Goal: Task Accomplishment & Management: Use online tool/utility

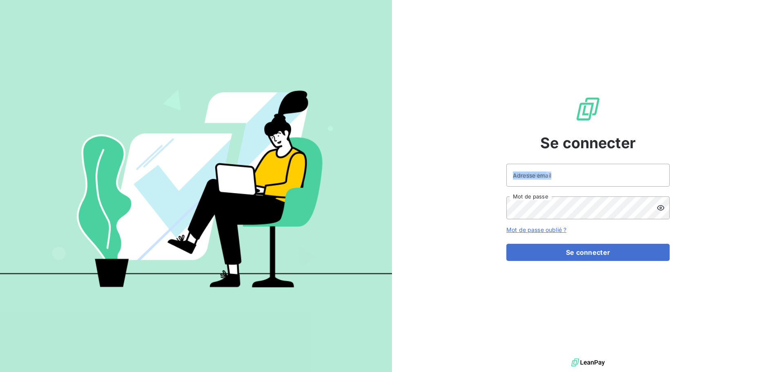
click at [566, 186] on div "Adresse email Mot de passe" at bounding box center [587, 192] width 163 height 56
click at [528, 167] on input "Adresse email" at bounding box center [587, 175] width 163 height 23
click at [578, 183] on input "Adresse email" at bounding box center [587, 175] width 163 height 23
drag, startPoint x: 528, startPoint y: 160, endPoint x: 527, endPoint y: 164, distance: 4.6
click at [528, 161] on div "Se connecter Adresse email Mot de passe Mot de passe oublié ? Se connecter" at bounding box center [587, 178] width 163 height 357
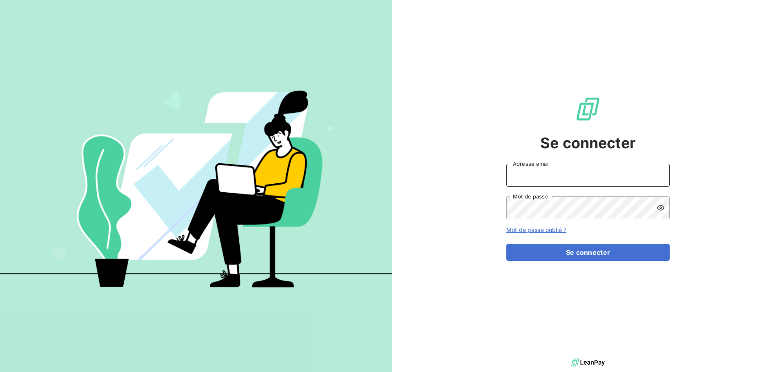
click at [613, 174] on input "Adresse email" at bounding box center [587, 175] width 163 height 23
click at [506, 244] on button "Se connecter" at bounding box center [587, 252] width 163 height 17
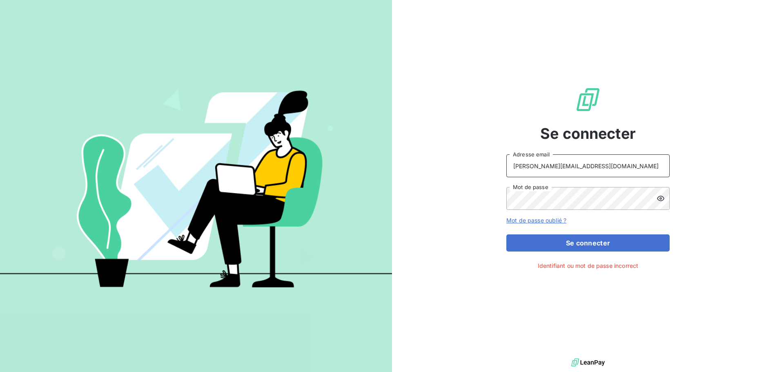
click at [576, 165] on input "[PERSON_NAME][EMAIL_ADDRESS][DOMAIN_NAME]" at bounding box center [587, 165] width 163 height 23
click at [660, 197] on icon at bounding box center [661, 198] width 8 height 8
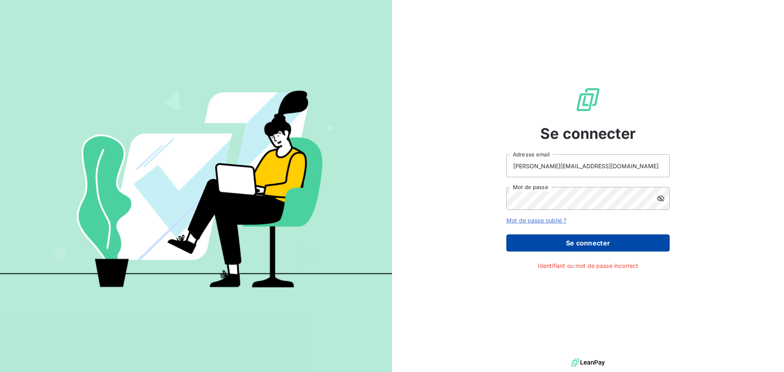
click at [601, 241] on button "Se connecter" at bounding box center [587, 242] width 163 height 17
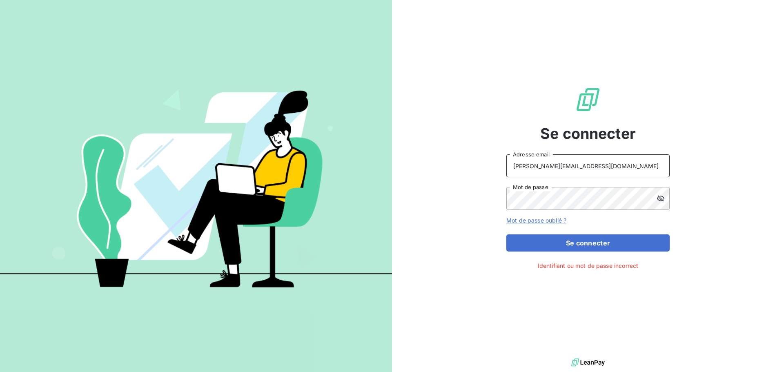
click at [586, 166] on input "[PERSON_NAME][EMAIL_ADDRESS][DOMAIN_NAME]" at bounding box center [587, 165] width 163 height 23
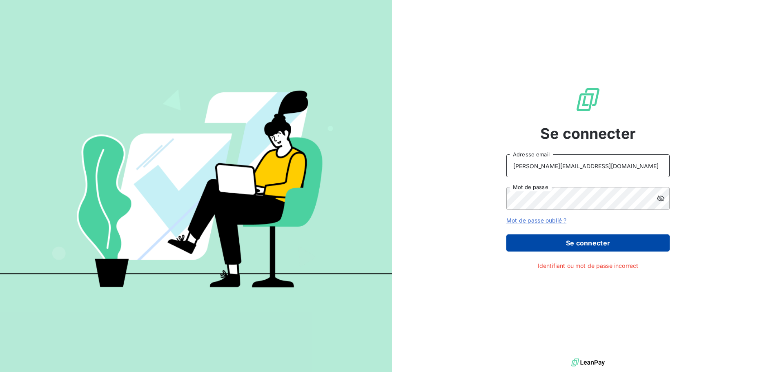
type input "[PERSON_NAME][EMAIL_ADDRESS][DOMAIN_NAME]"
click at [611, 240] on button "Se connecter" at bounding box center [587, 242] width 163 height 17
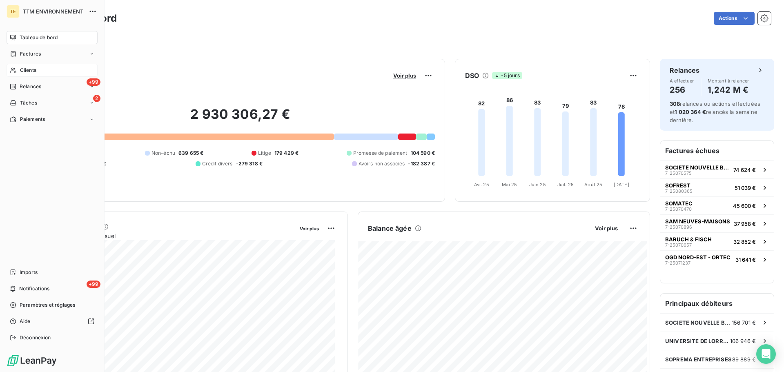
click at [30, 65] on div "Clients" at bounding box center [52, 70] width 91 height 13
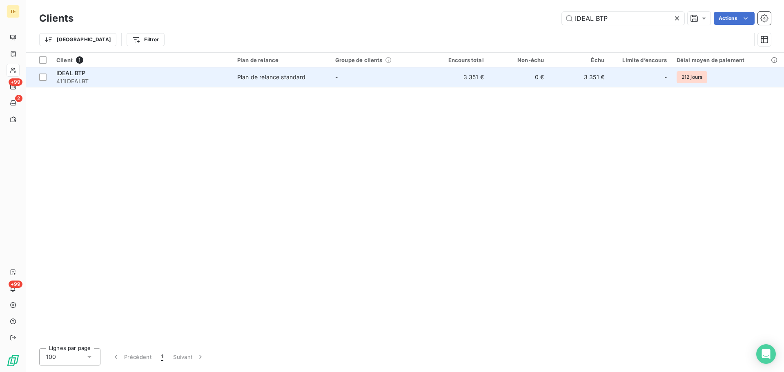
type input "IDEAL BTP"
click at [277, 80] on div "Plan de relance standard" at bounding box center [271, 77] width 69 height 8
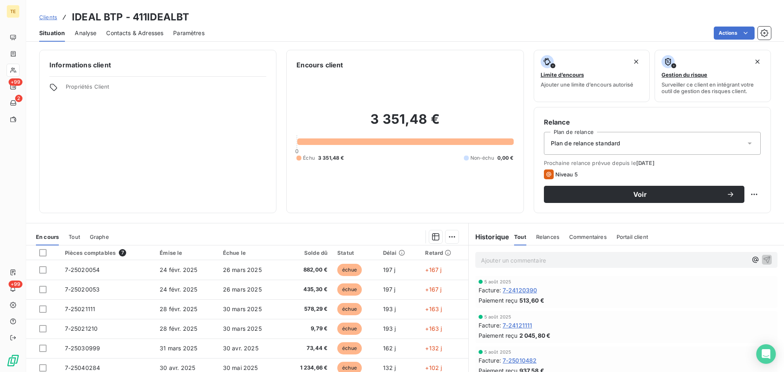
click at [139, 32] on span "Contacts & Adresses" at bounding box center [134, 33] width 57 height 8
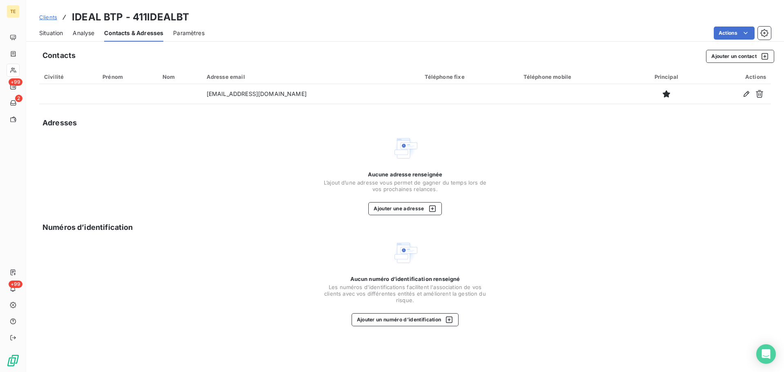
click at [54, 33] on span "Situation" at bounding box center [51, 33] width 24 height 8
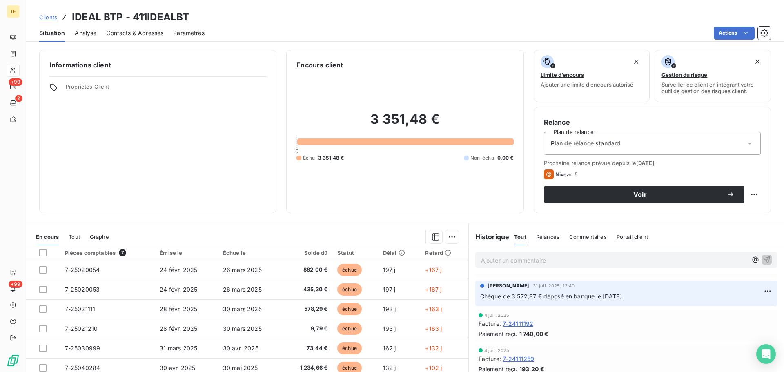
scroll to position [123, 0]
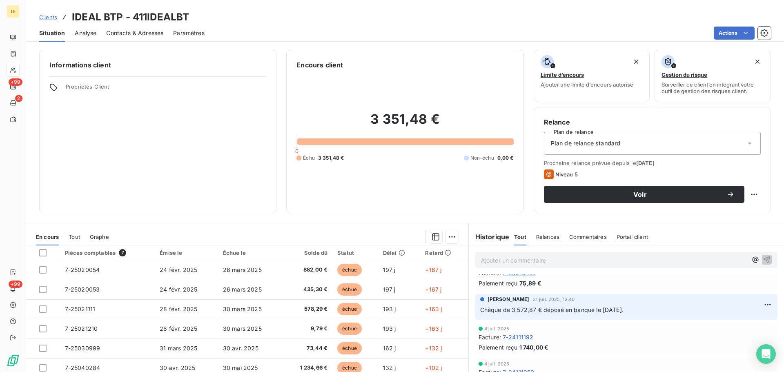
drag, startPoint x: 633, startPoint y: 310, endPoint x: 471, endPoint y: 312, distance: 161.8
click at [475, 312] on div "[PERSON_NAME] [DATE] 12:40 Chèque de 3 572,87 € déposé en banque le [DATE]." at bounding box center [626, 307] width 302 height 26
copy span "Chèque de 3 572,87 € déposé en banque le [DATE]."
click at [586, 237] on span "Commentaires" at bounding box center [588, 237] width 38 height 7
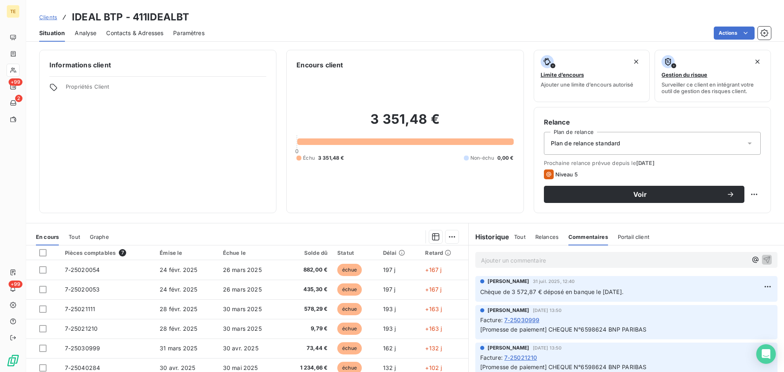
click at [534, 261] on p "Ajouter un commentaire ﻿" at bounding box center [614, 260] width 266 height 10
click at [510, 258] on span "Chèque de 3 572,87 € déposé en banque le [DATE]." at bounding box center [552, 259] width 143 height 7
click at [612, 258] on span "Chèque de 1 978,82 € déposé en banque le [DATE]." at bounding box center [552, 259] width 143 height 7
click at [763, 258] on icon "button" at bounding box center [767, 259] width 8 height 8
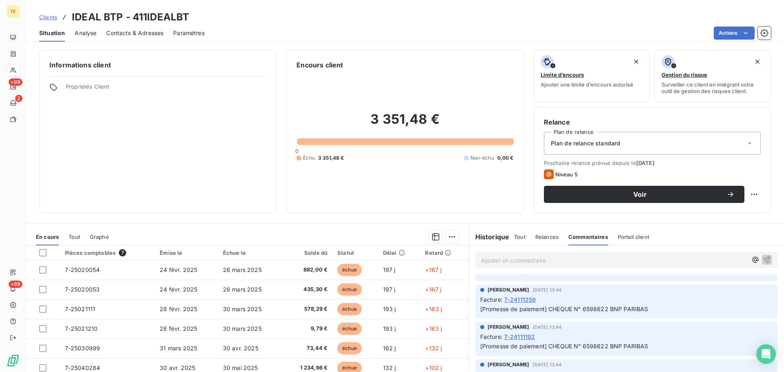
scroll to position [393, 0]
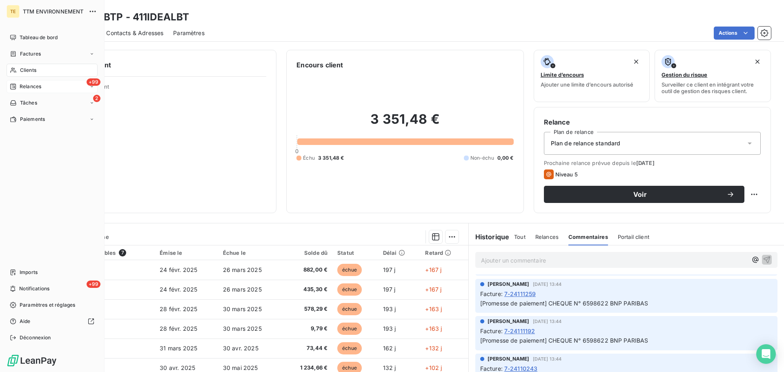
click at [40, 82] on div "+99 Relances" at bounding box center [52, 86] width 91 height 13
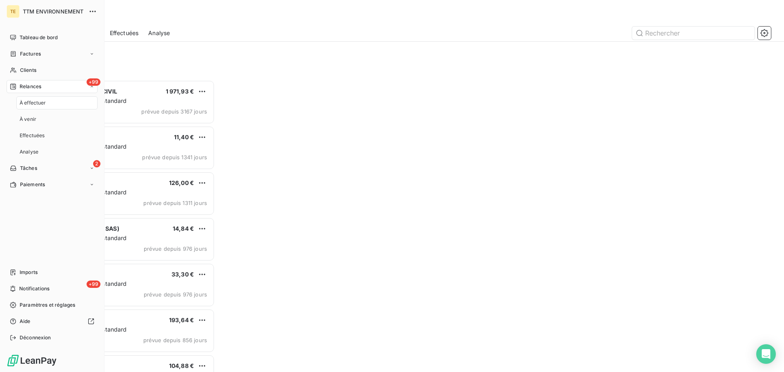
scroll to position [286, 170]
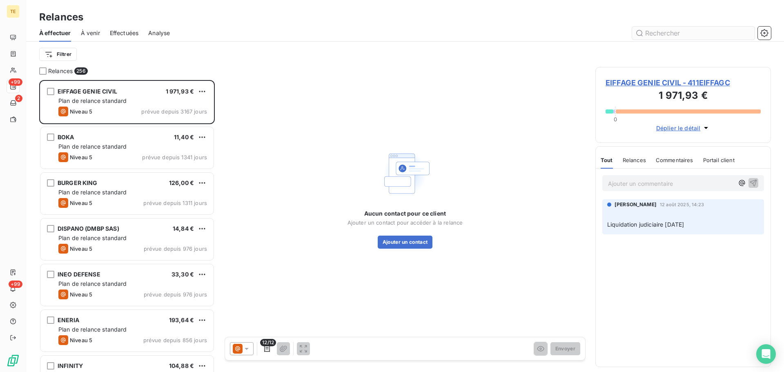
click at [684, 37] on input "text" at bounding box center [693, 33] width 123 height 13
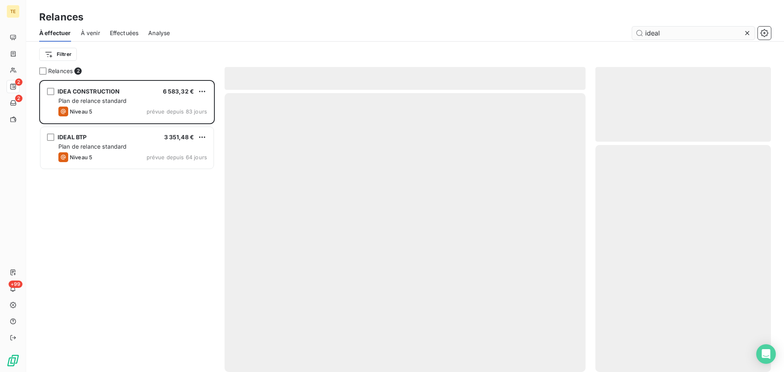
scroll to position [286, 170]
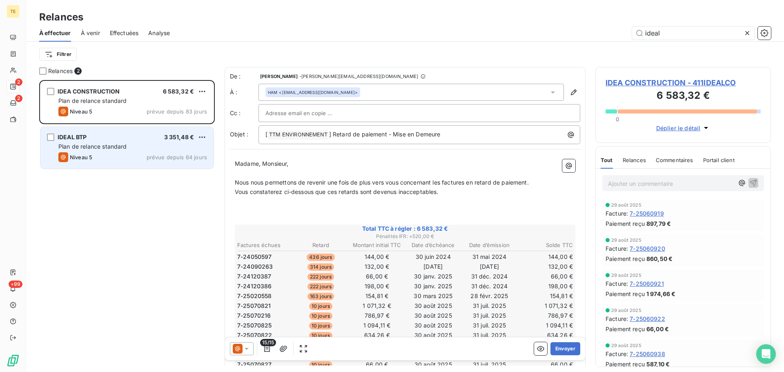
type input "ideal"
click at [112, 147] on span "Plan de relance standard" at bounding box center [92, 146] width 69 height 7
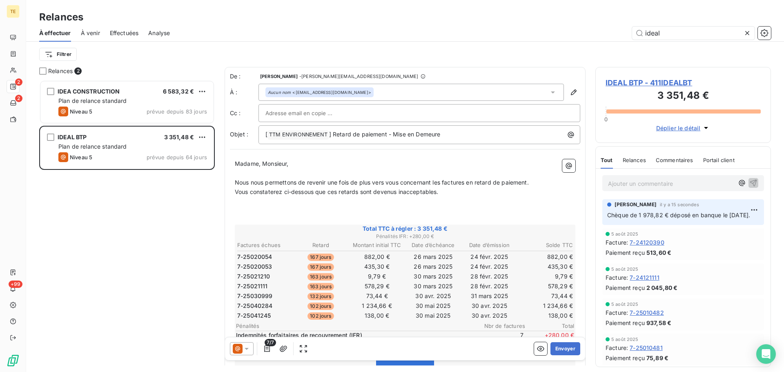
click at [245, 348] on icon at bounding box center [247, 349] width 8 height 8
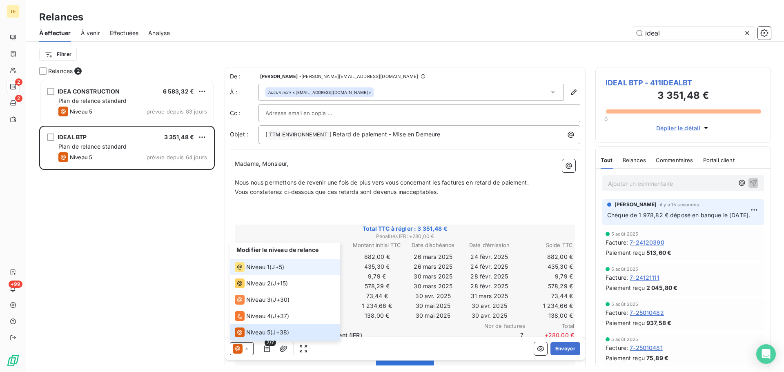
click at [263, 265] on span "Niveau 1" at bounding box center [257, 267] width 23 height 8
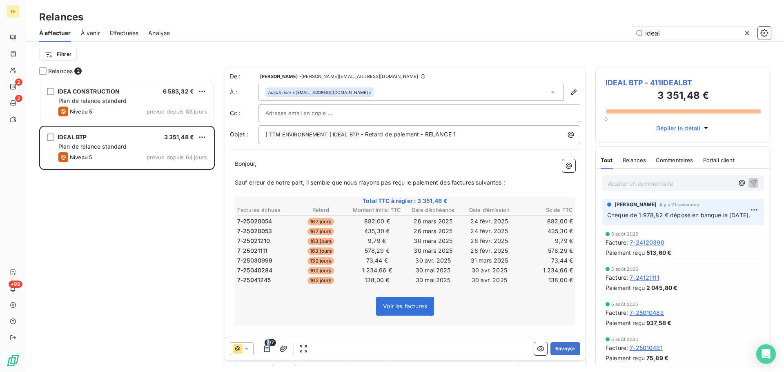
click at [268, 343] on span "7/7" at bounding box center [270, 342] width 11 height 7
click at [268, 347] on icon "button" at bounding box center [267, 349] width 6 height 7
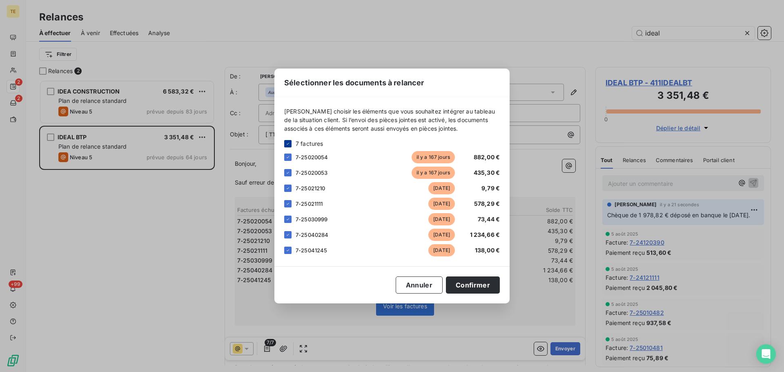
click at [288, 145] on icon at bounding box center [288, 143] width 5 height 5
click at [291, 234] on div at bounding box center [287, 234] width 7 height 7
click at [288, 250] on div at bounding box center [287, 250] width 7 height 7
click at [489, 284] on button "Confirmer" at bounding box center [473, 285] width 54 height 17
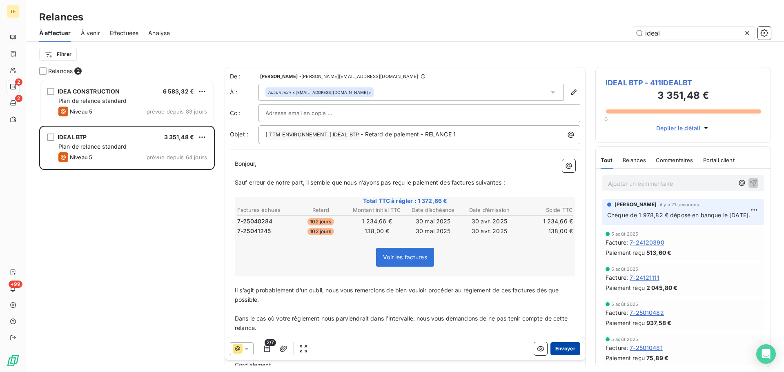
click at [563, 346] on button "Envoyer" at bounding box center [566, 348] width 30 height 13
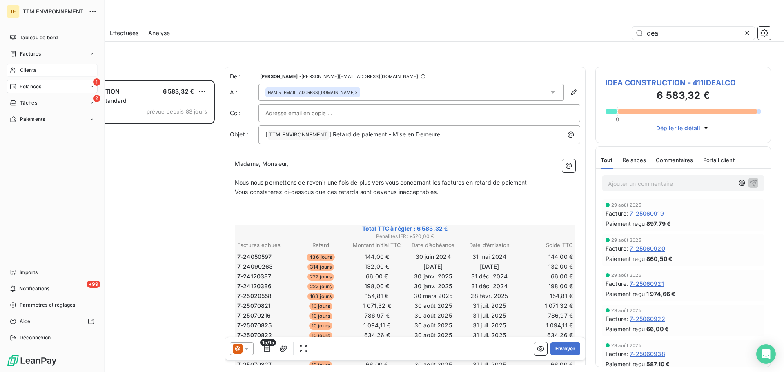
click at [20, 71] on span "Clients" at bounding box center [28, 70] width 16 height 7
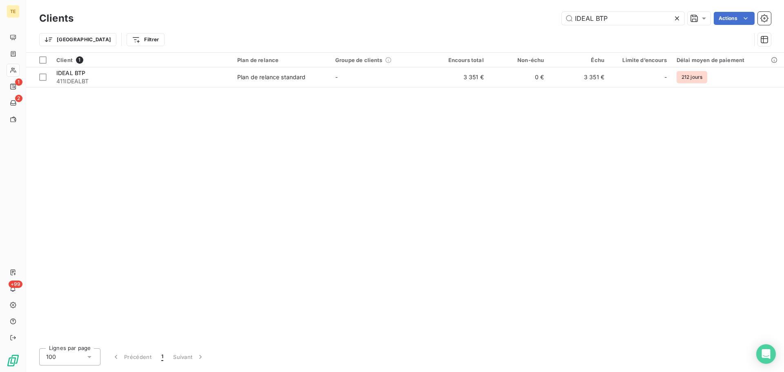
drag, startPoint x: 628, startPoint y: 18, endPoint x: 353, endPoint y: 7, distance: 274.7
click at [370, 9] on div "Clients IDEAL BTP Actions Trier Filtrer" at bounding box center [405, 26] width 758 height 52
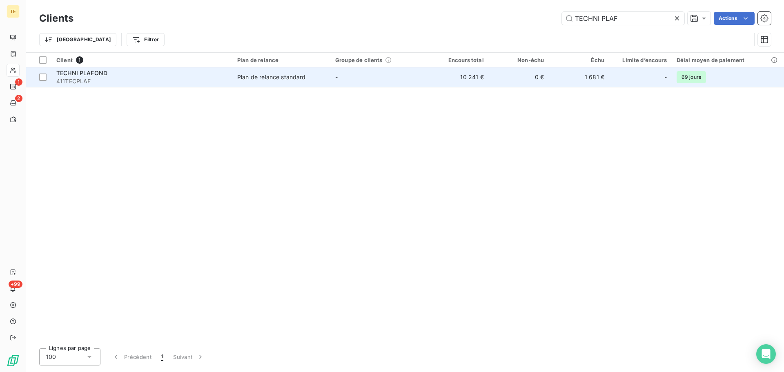
type input "TECHNI PLAF"
click at [294, 80] on div "Plan de relance standard" at bounding box center [271, 77] width 69 height 8
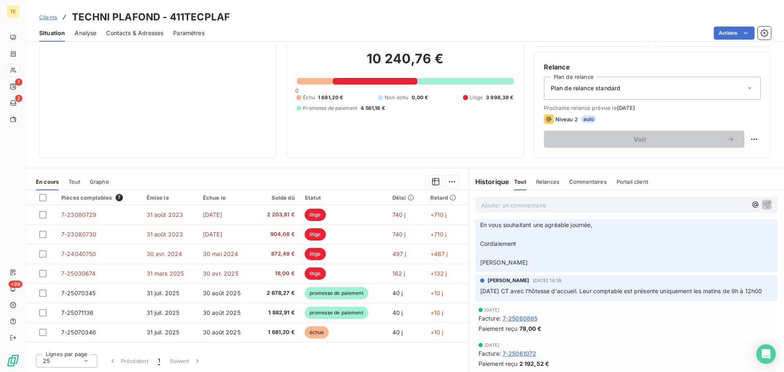
scroll to position [245, 0]
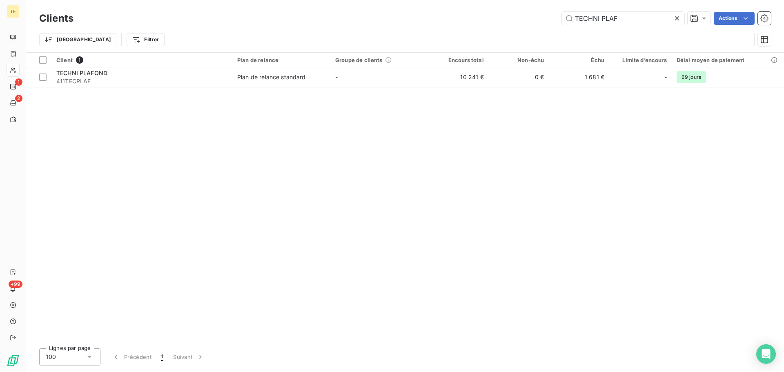
drag, startPoint x: 392, startPoint y: 16, endPoint x: 291, endPoint y: 16, distance: 100.9
click at [335, 18] on div "TECHNI PLAF Actions" at bounding box center [427, 18] width 688 height 13
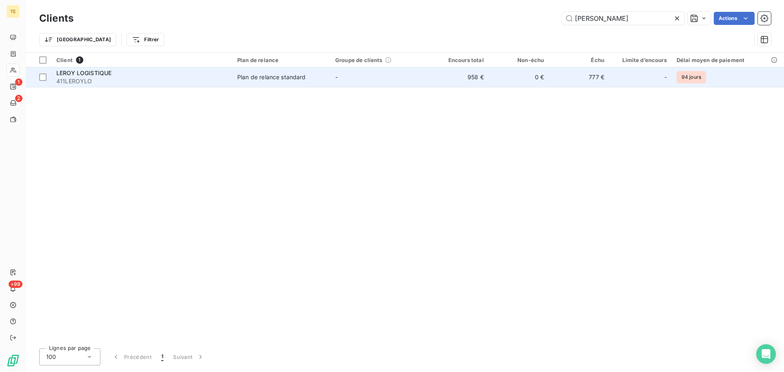
type input "[PERSON_NAME]"
click at [270, 73] on div "Plan de relance standard" at bounding box center [271, 77] width 69 height 8
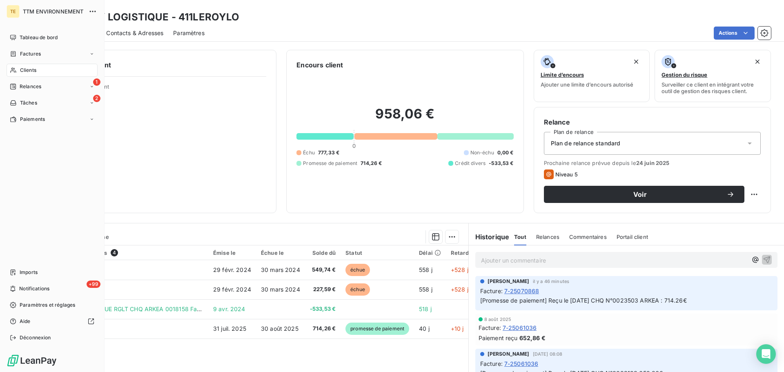
drag, startPoint x: 50, startPoint y: 67, endPoint x: 193, endPoint y: 9, distance: 154.2
click at [61, 65] on div "Clients" at bounding box center [52, 70] width 91 height 13
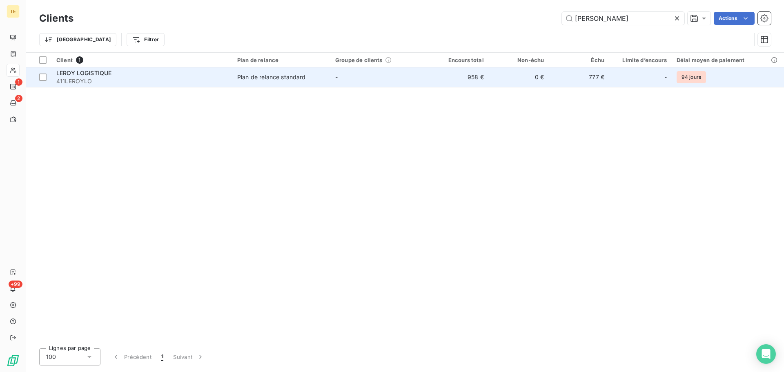
click at [458, 78] on td "958 €" at bounding box center [458, 77] width 60 height 20
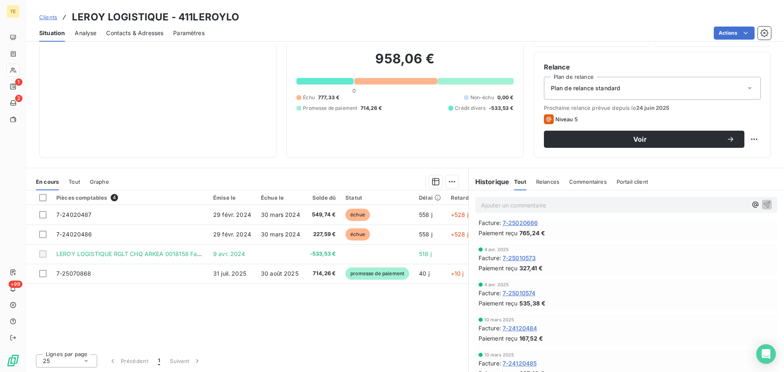
scroll to position [298, 0]
click at [496, 334] on span "Niveau 2" at bounding box center [496, 332] width 23 height 7
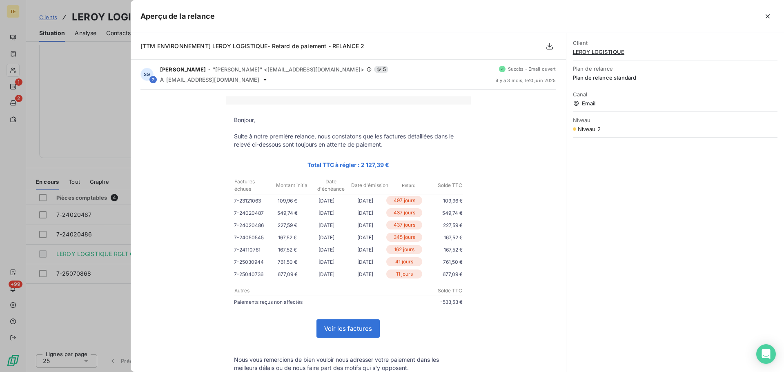
scroll to position [0, 0]
click at [770, 18] on icon "button" at bounding box center [768, 16] width 4 height 4
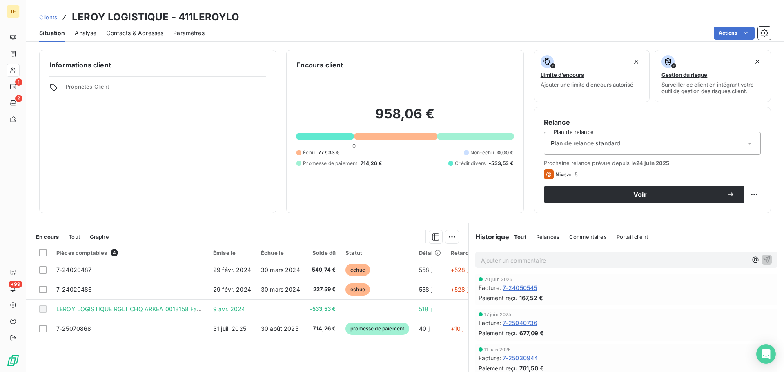
scroll to position [408, 0]
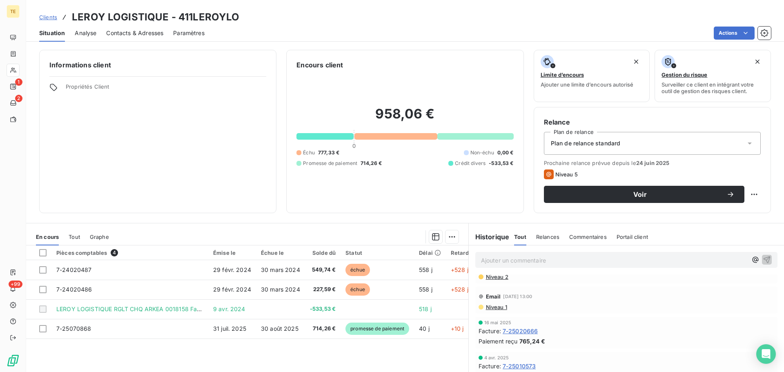
click at [502, 277] on span "Niveau 2" at bounding box center [496, 277] width 23 height 7
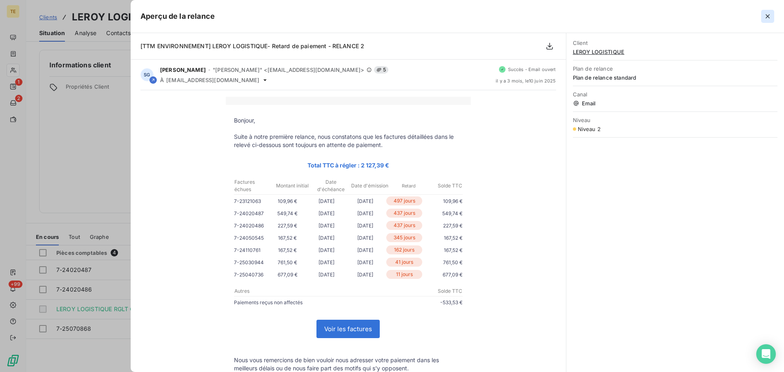
click at [770, 17] on icon "button" at bounding box center [768, 16] width 8 height 8
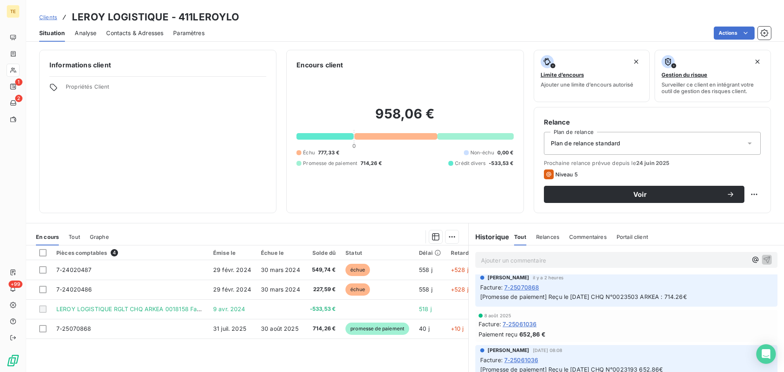
scroll to position [0, 0]
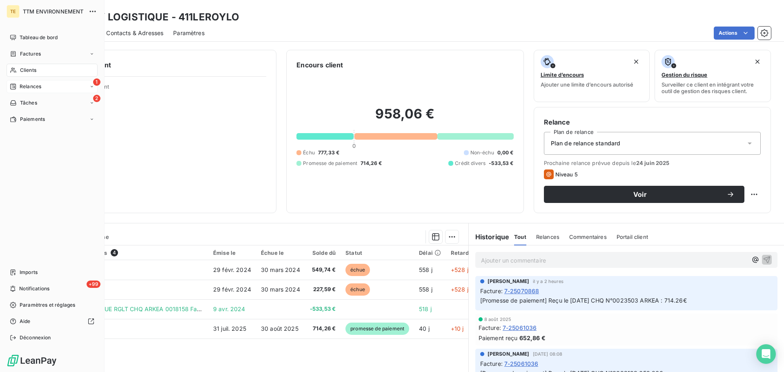
click at [23, 86] on span "Relances" at bounding box center [31, 86] width 22 height 7
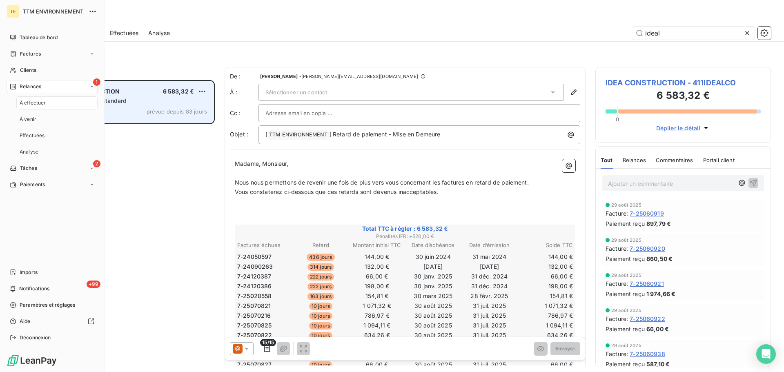
scroll to position [286, 170]
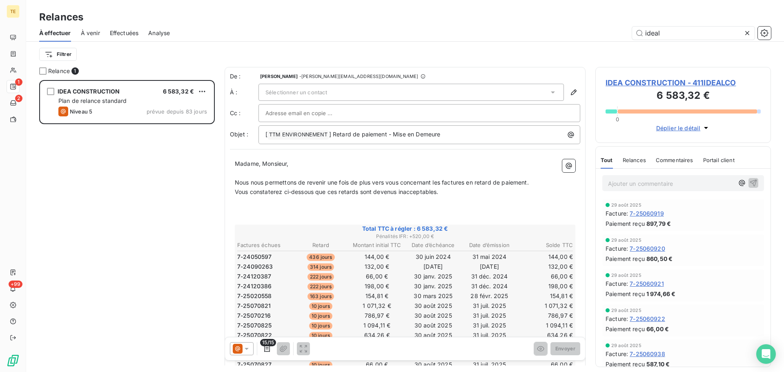
drag, startPoint x: 678, startPoint y: 31, endPoint x: 480, endPoint y: 43, distance: 198.8
click at [480, 43] on div "À effectuer À venir Effectuées Analyse ideal Filtrer" at bounding box center [405, 46] width 758 height 42
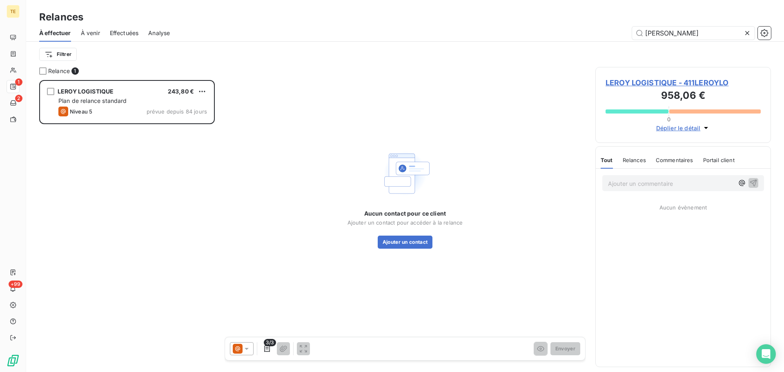
scroll to position [286, 170]
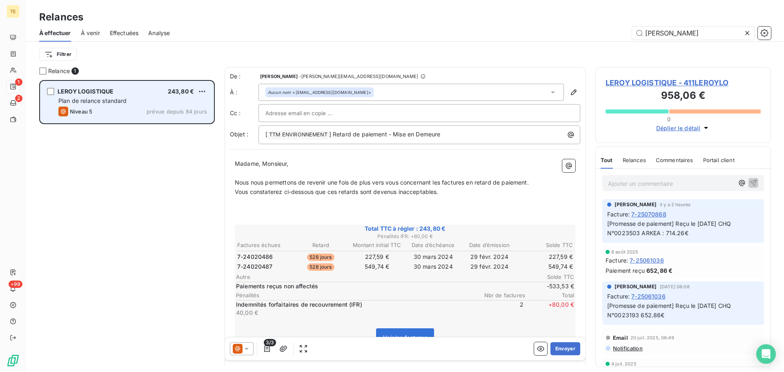
type input "[PERSON_NAME]"
click at [103, 96] on div "LEROY LOGISTIQUE 243,80 € Plan de relance standard Niveau 5 prévue depuis 84 jo…" at bounding box center [126, 102] width 173 height 42
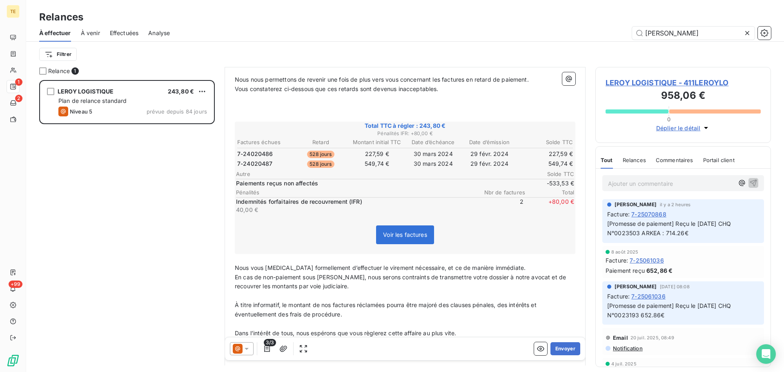
scroll to position [123, 0]
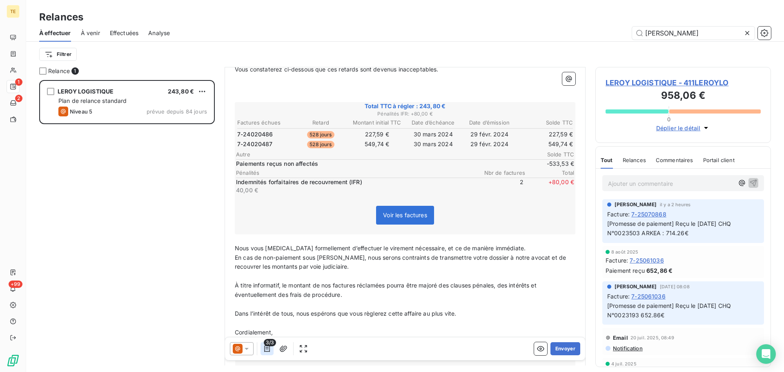
click at [270, 348] on icon "button" at bounding box center [267, 349] width 8 height 8
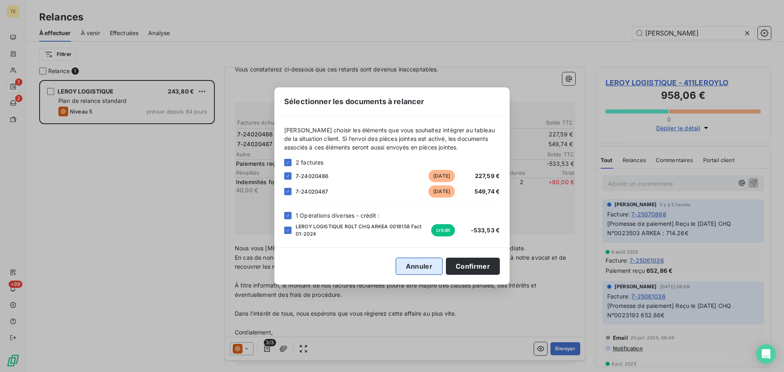
click at [428, 263] on button "Annuler" at bounding box center [419, 266] width 47 height 17
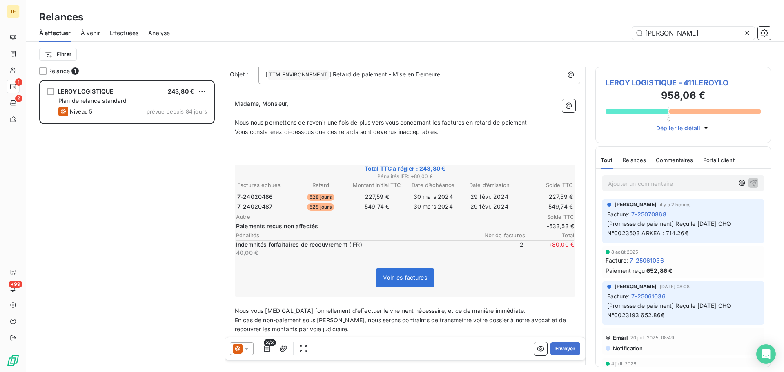
scroll to position [0, 0]
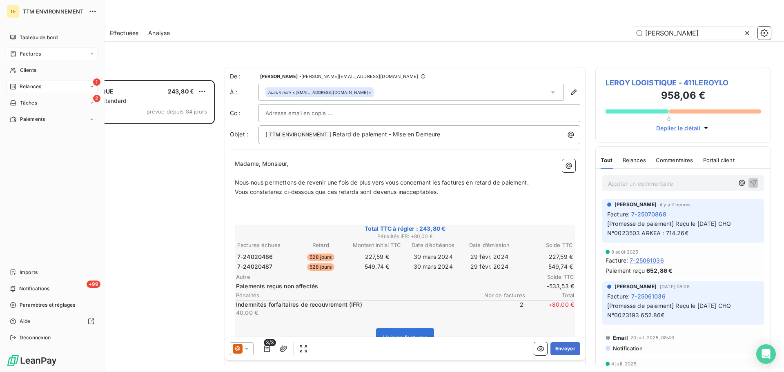
click at [31, 57] on span "Factures" at bounding box center [30, 53] width 21 height 7
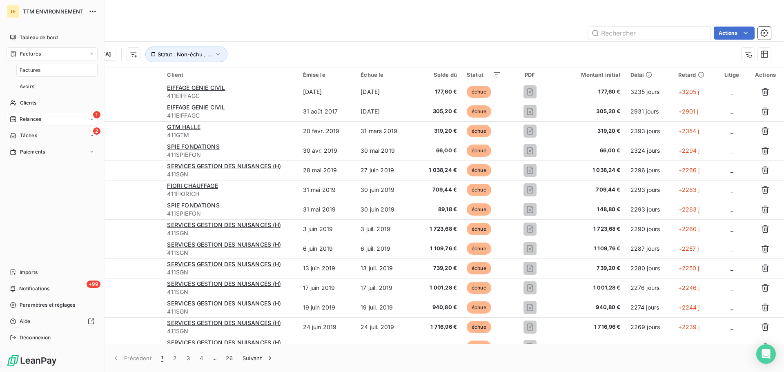
click at [40, 121] on span "Relances" at bounding box center [31, 119] width 22 height 7
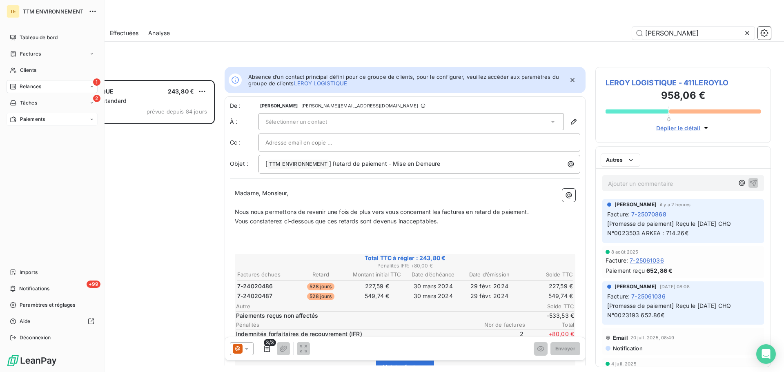
scroll to position [286, 170]
